Goal: Information Seeking & Learning: Check status

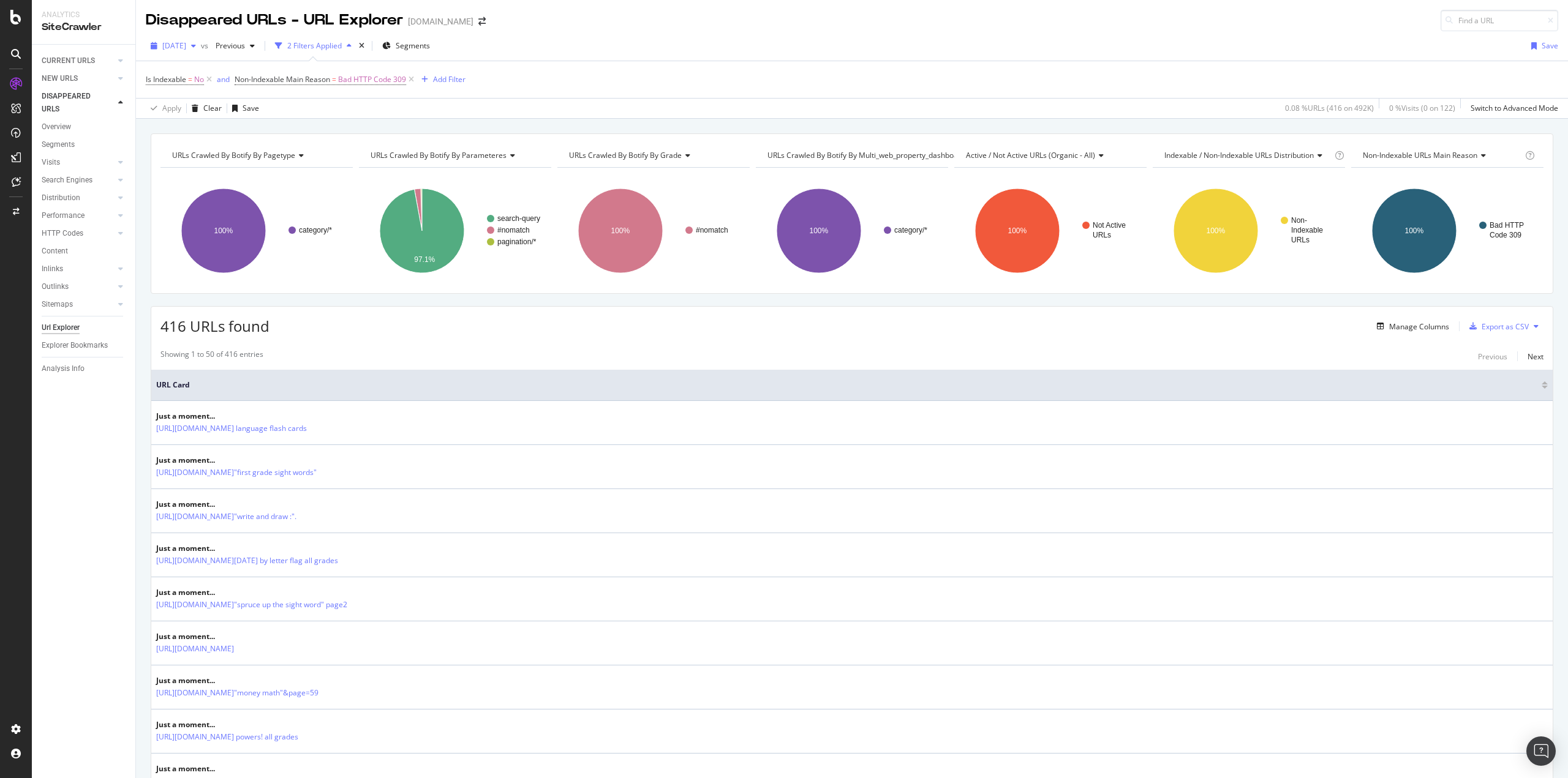
click at [196, 44] on icon "button" at bounding box center [193, 46] width 5 height 7
click at [587, 35] on div "[DATE] vs Previous 2 Filters Applied Segments Save Is Indexable = No and Non-In…" at bounding box center [851, 75] width 1432 height 88
click at [73, 81] on div "NEW URLS" at bounding box center [59, 78] width 36 height 13
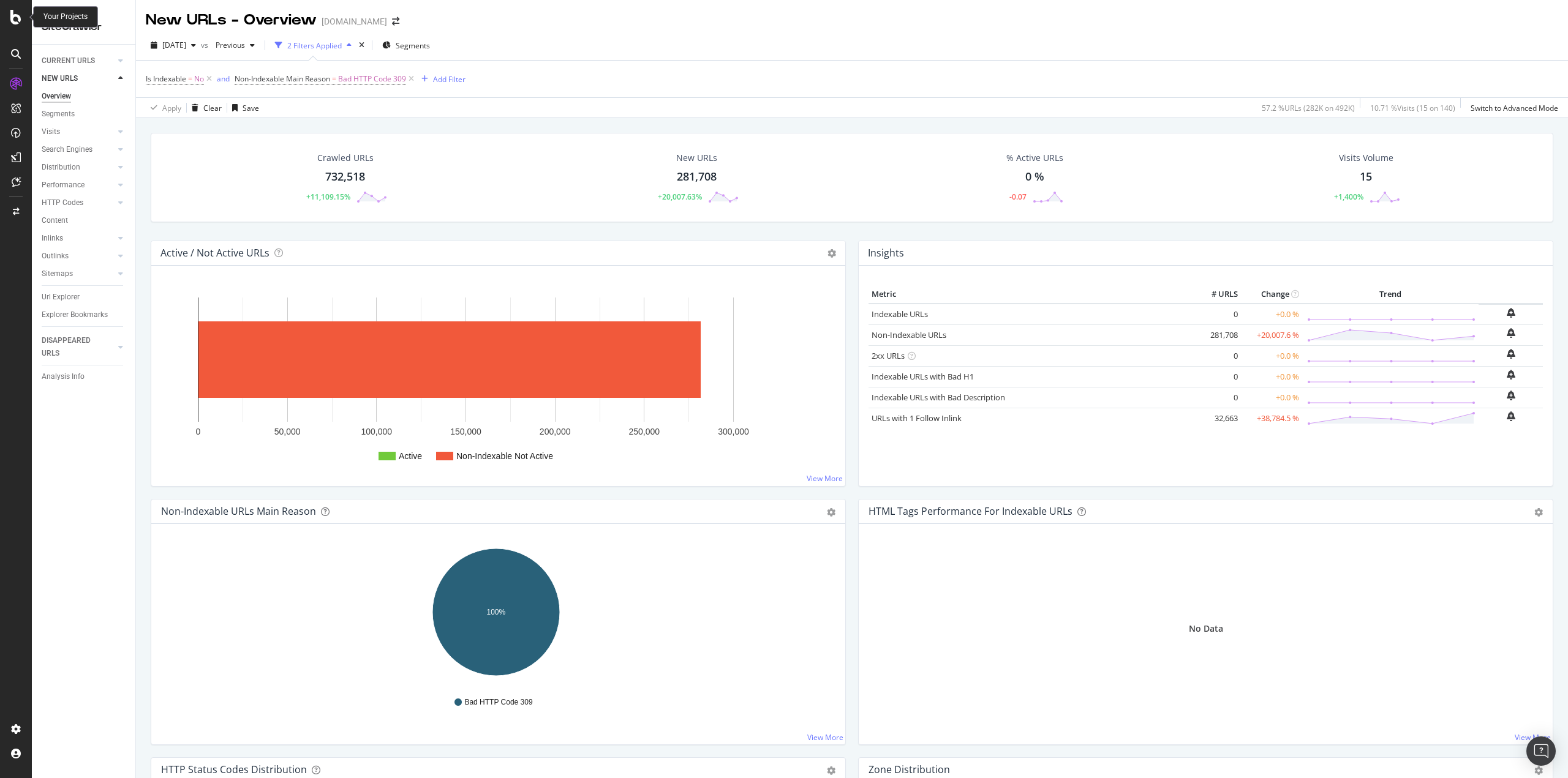
click at [19, 17] on icon at bounding box center [16, 18] width 11 height 15
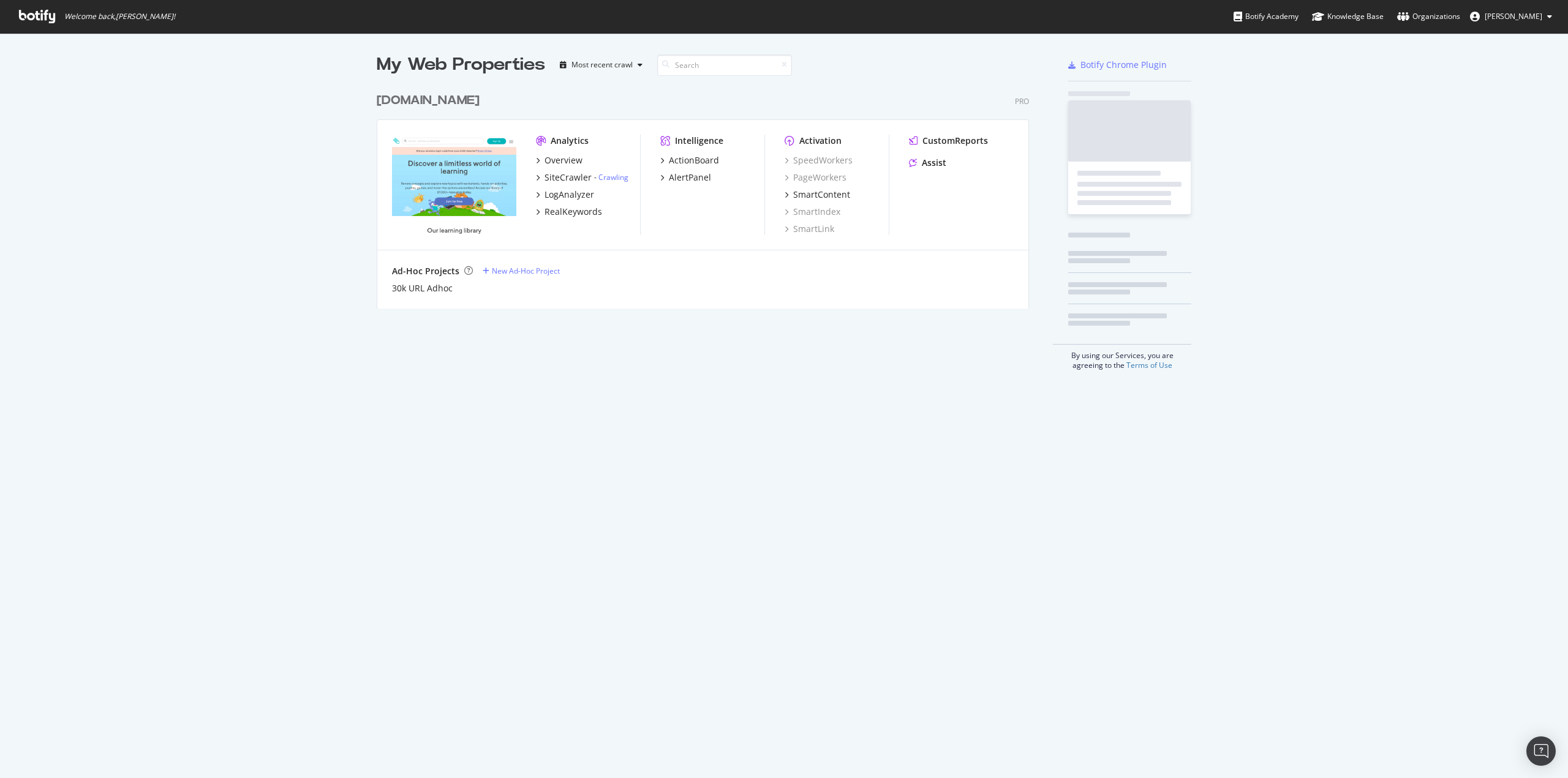
scroll to position [222, 653]
